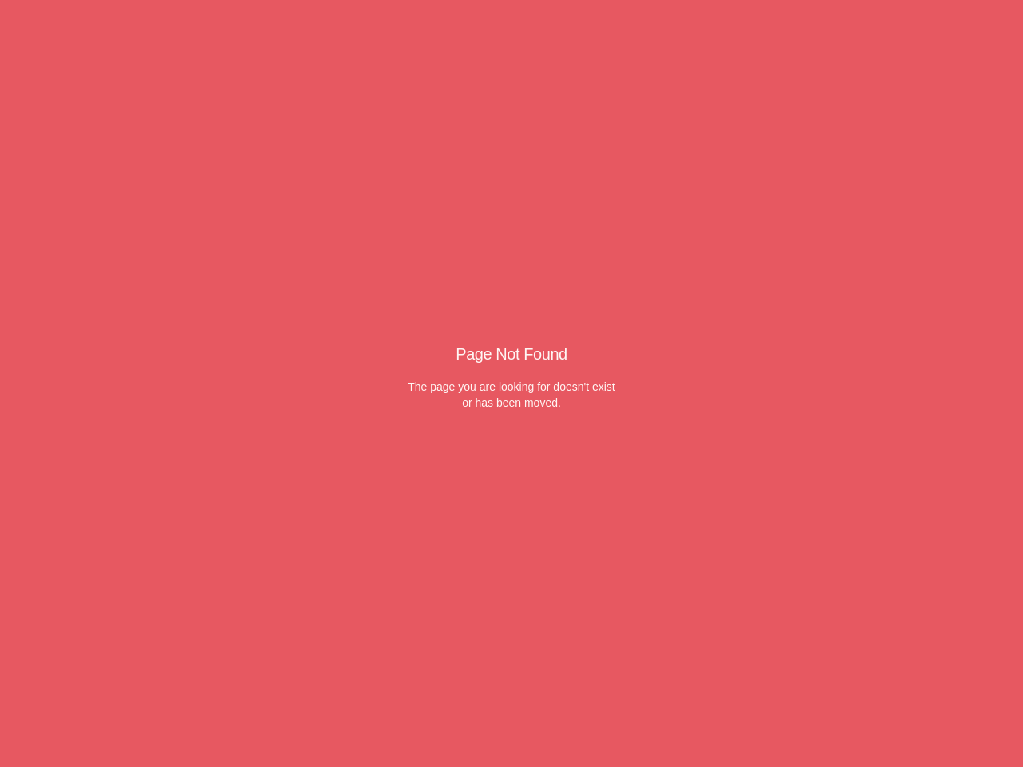
click at [512, 384] on div "The page you are looking for doesn't exist or has been moved." at bounding box center [512, 395] width 208 height 32
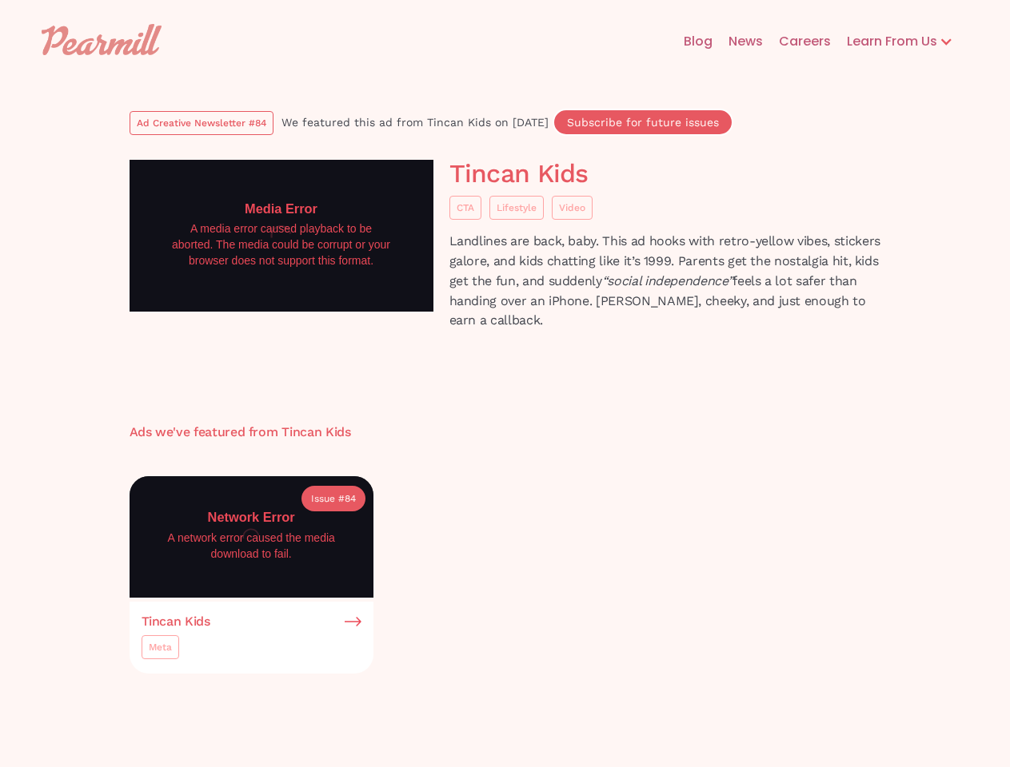
click at [504, 384] on body "Blog News Careers Learn From Us Ad Creative Newsletter Hypergrowth Podcast Ad C…" at bounding box center [505, 764] width 1010 height 1529
click at [899, 42] on div "Learn From Us" at bounding box center [884, 41] width 106 height 19
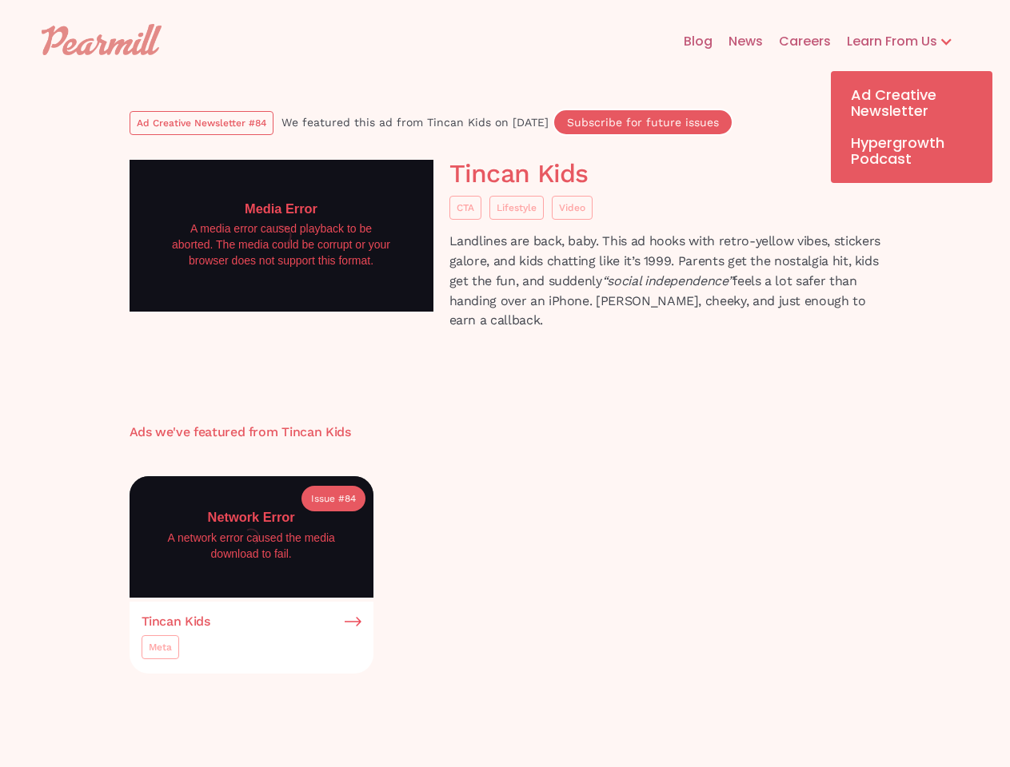
click at [160, 651] on div "Meta" at bounding box center [160, 648] width 23 height 16
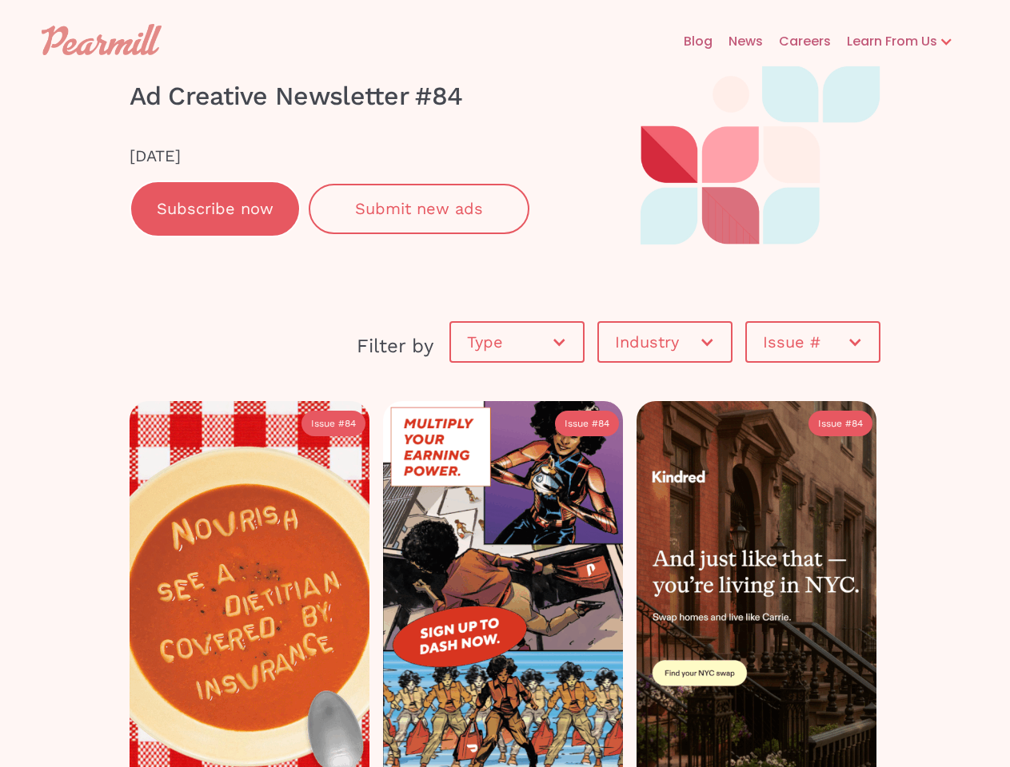
click at [899, 42] on div "Learn From Us" at bounding box center [884, 41] width 106 height 19
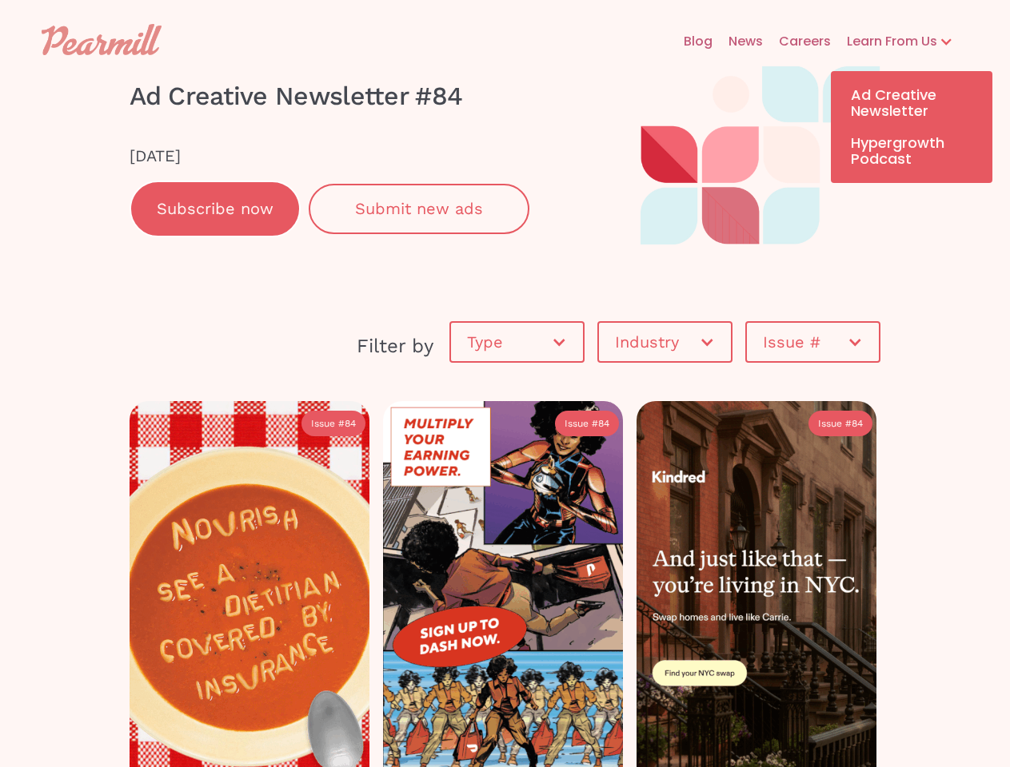
click at [215, 209] on link "Subscribe now" at bounding box center [214, 209] width 171 height 57
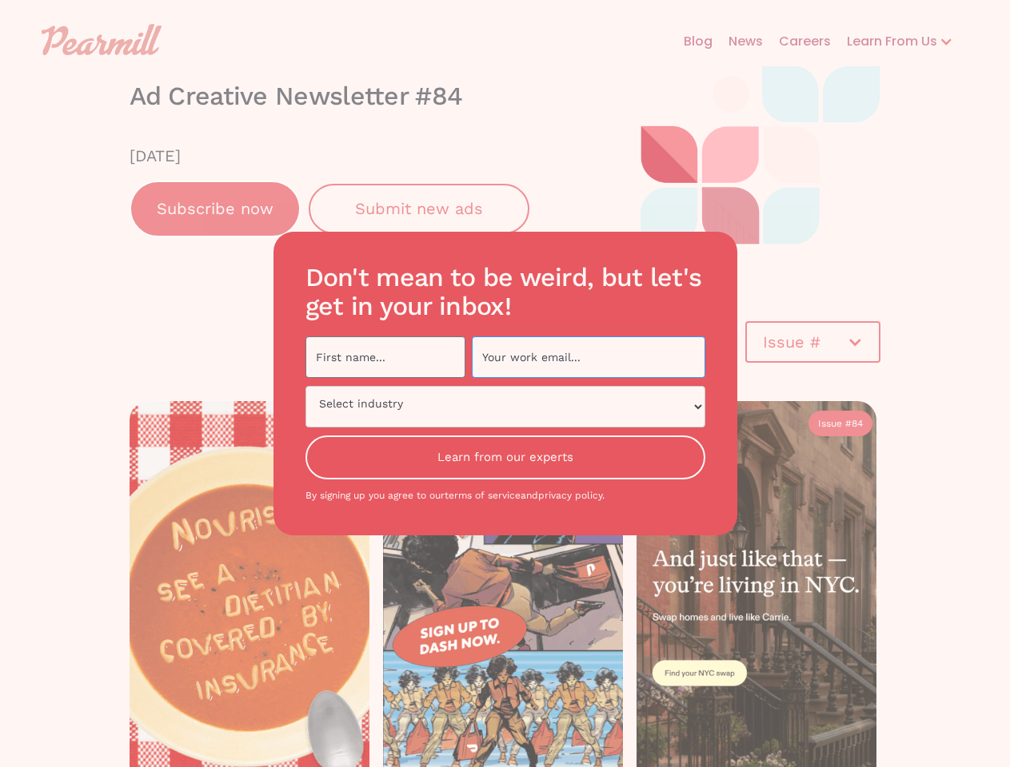
click at [516, 342] on input "Newsletter Subscription Form" at bounding box center [588, 358] width 233 height 42
click at [664, 342] on input "Newsletter Subscription Form" at bounding box center [588, 358] width 233 height 42
click at [812, 342] on div "Don't mean to be weird, but let's get in your inbox! Select industry Healthcare…" at bounding box center [505, 383] width 1010 height 767
